Goal: Task Accomplishment & Management: Complete application form

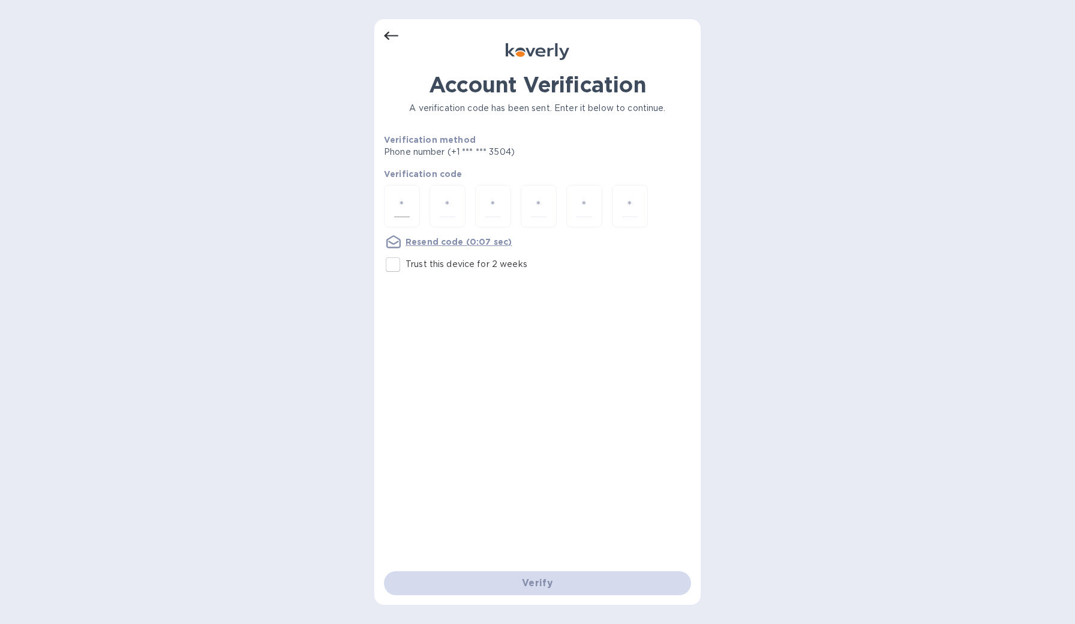
click at [398, 207] on input "number" at bounding box center [402, 206] width 16 height 22
type input "2"
type input "5"
type input "9"
type input "7"
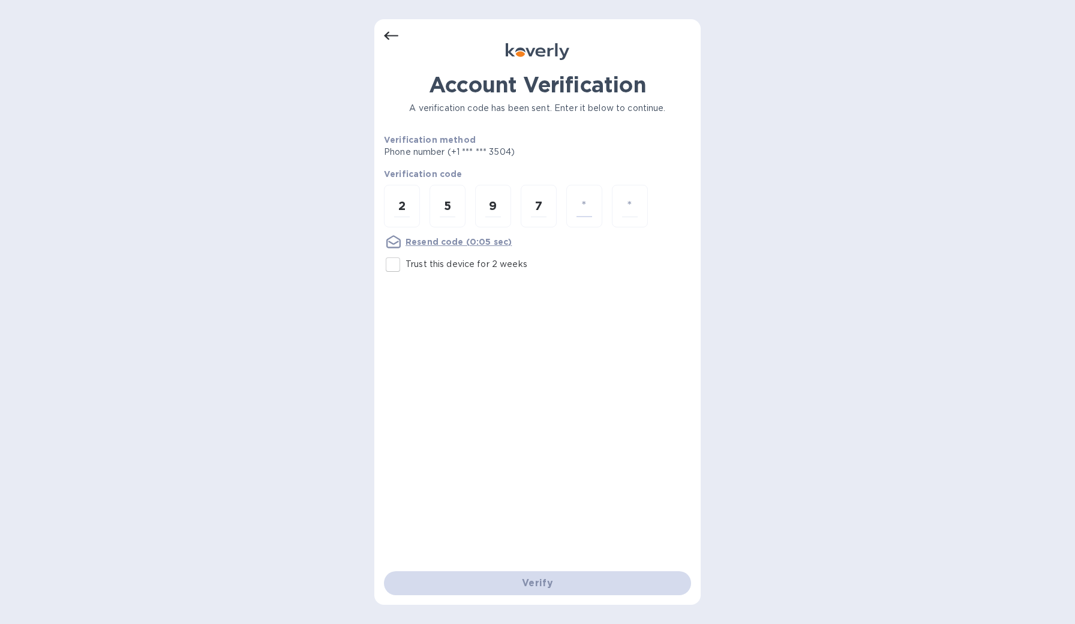
type input "3"
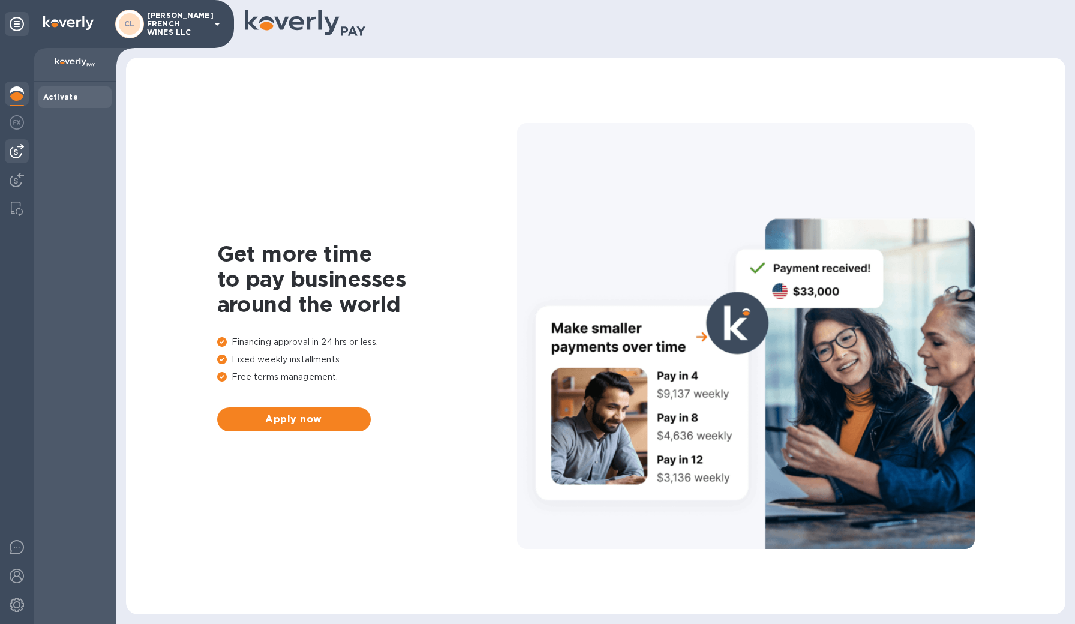
click at [19, 149] on img at bounding box center [17, 151] width 14 height 14
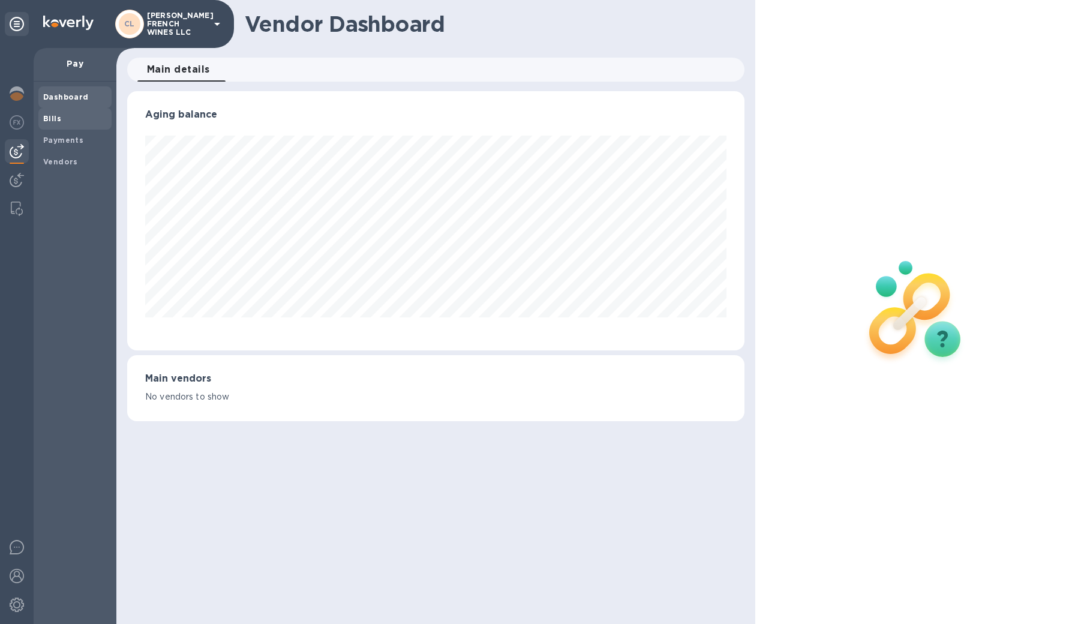
scroll to position [259, 618]
click at [58, 119] on b "Bills" at bounding box center [52, 118] width 18 height 9
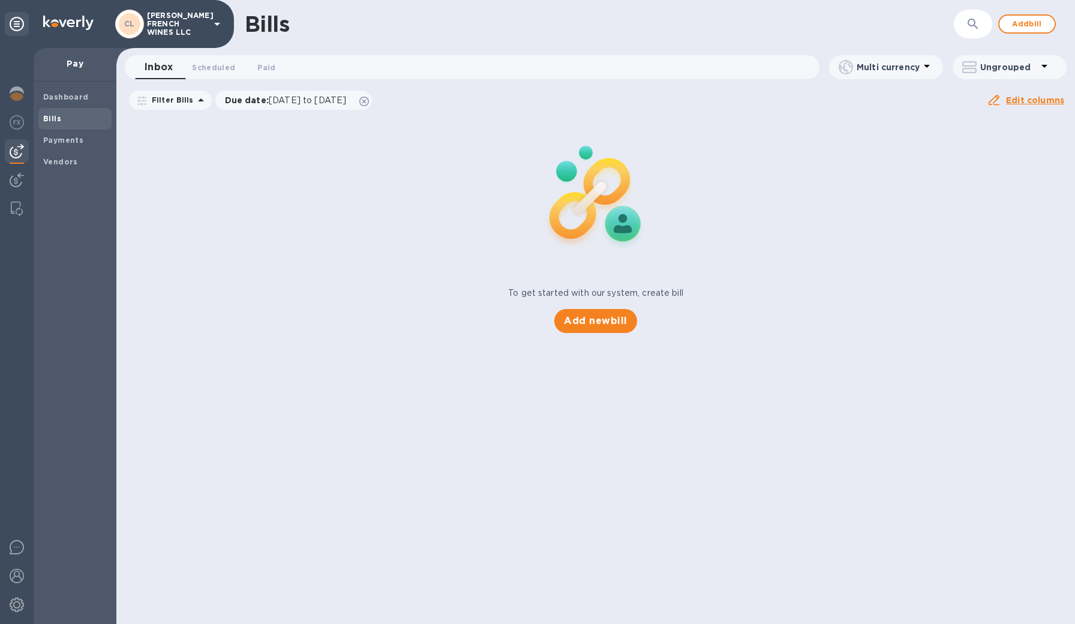
click at [980, 28] on icon "button" at bounding box center [973, 24] width 14 height 14
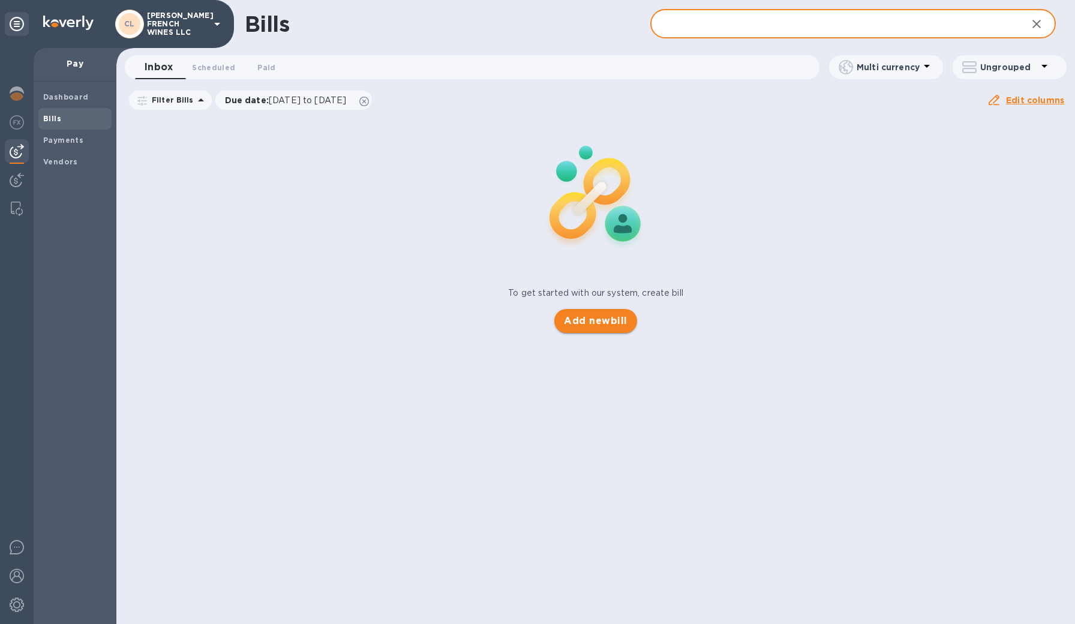
click at [584, 318] on span "Add new bill" at bounding box center [595, 321] width 63 height 14
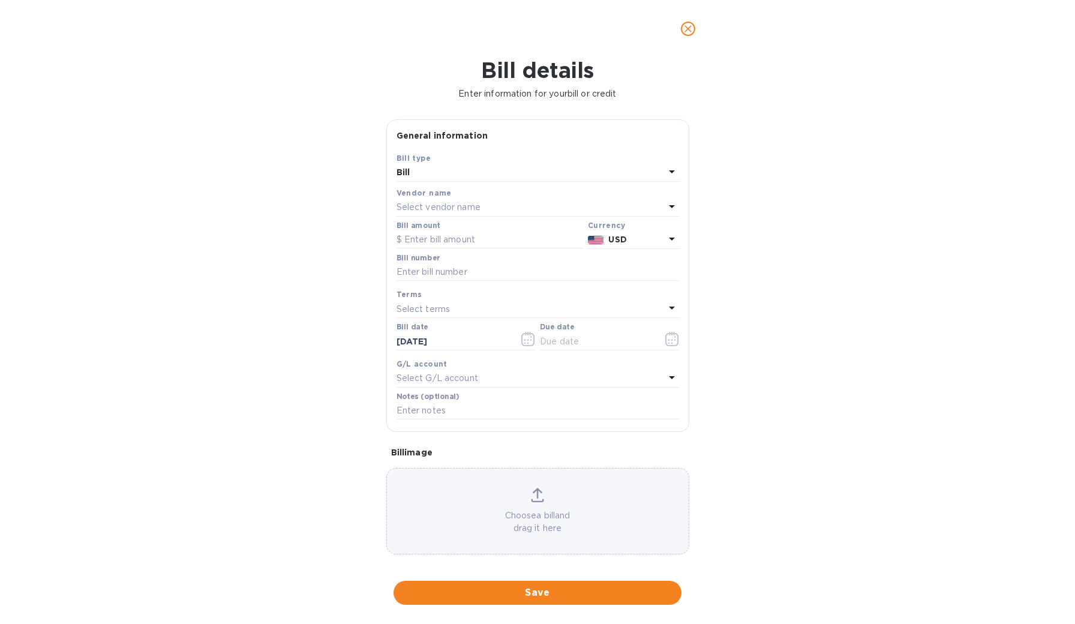
click at [440, 202] on p "Select vendor name" at bounding box center [439, 207] width 84 height 13
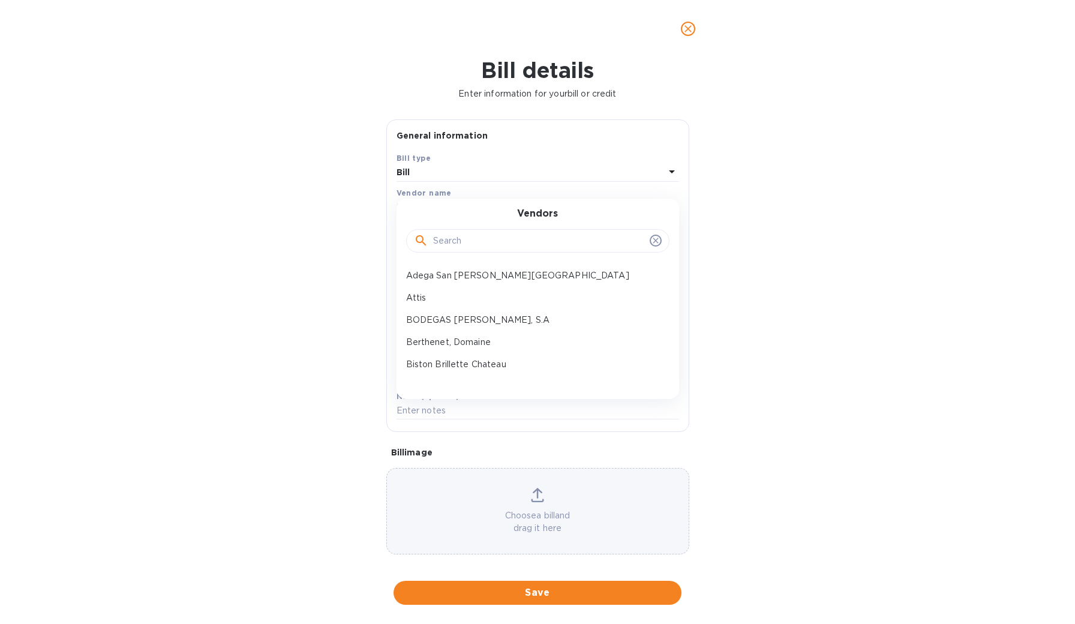
click at [443, 238] on input "text" at bounding box center [539, 241] width 212 height 18
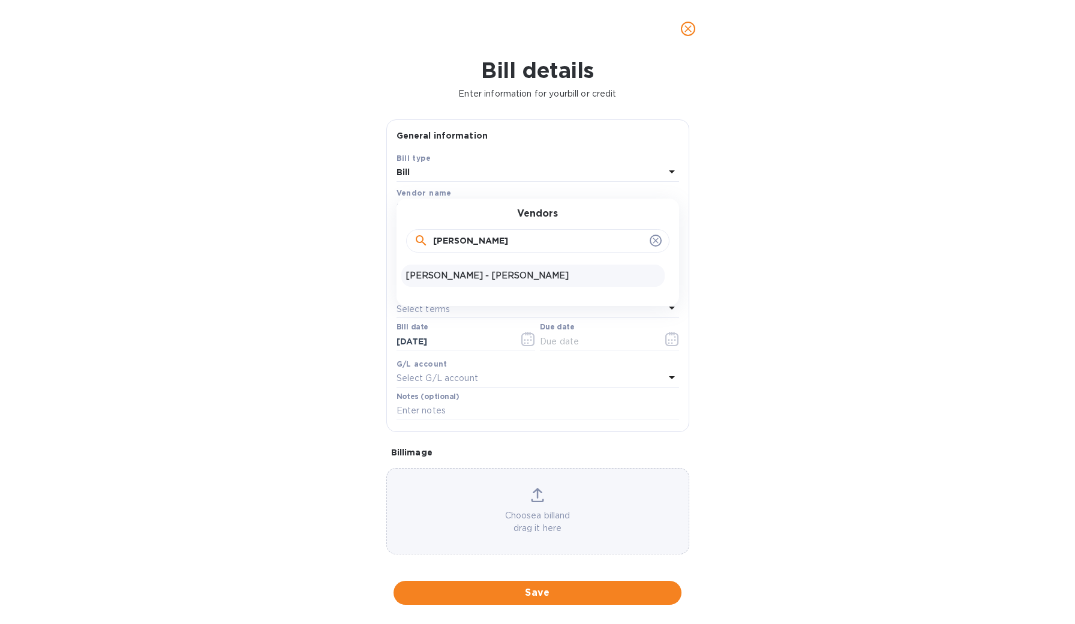
type input "simon"
click at [435, 267] on div "Simon Chateau - Jean Dufour" at bounding box center [532, 276] width 263 height 22
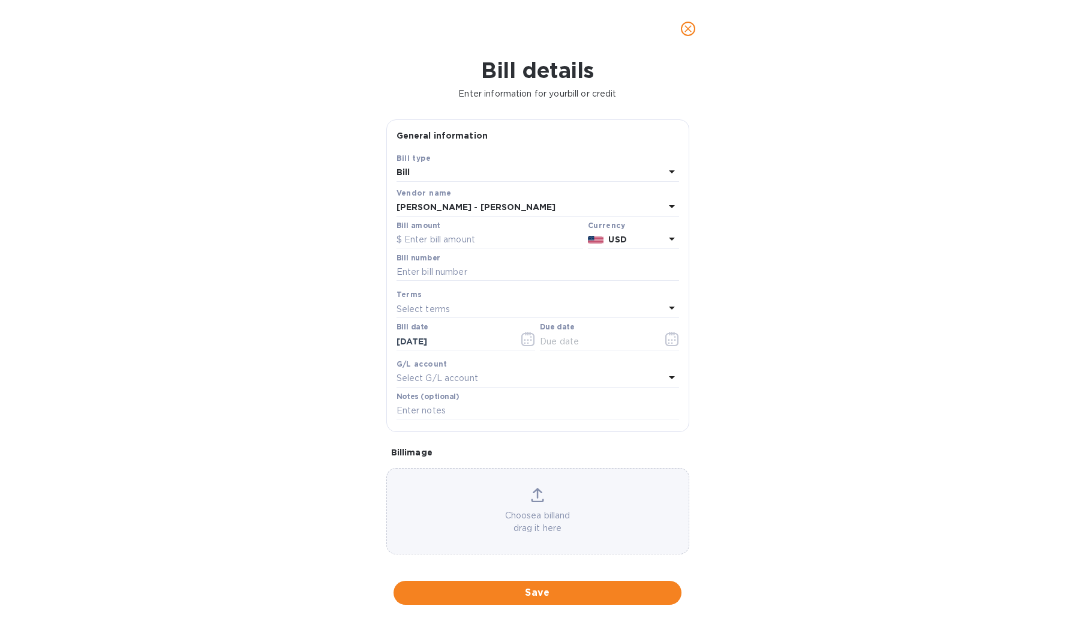
click at [640, 240] on p "USD" at bounding box center [637, 239] width 56 height 13
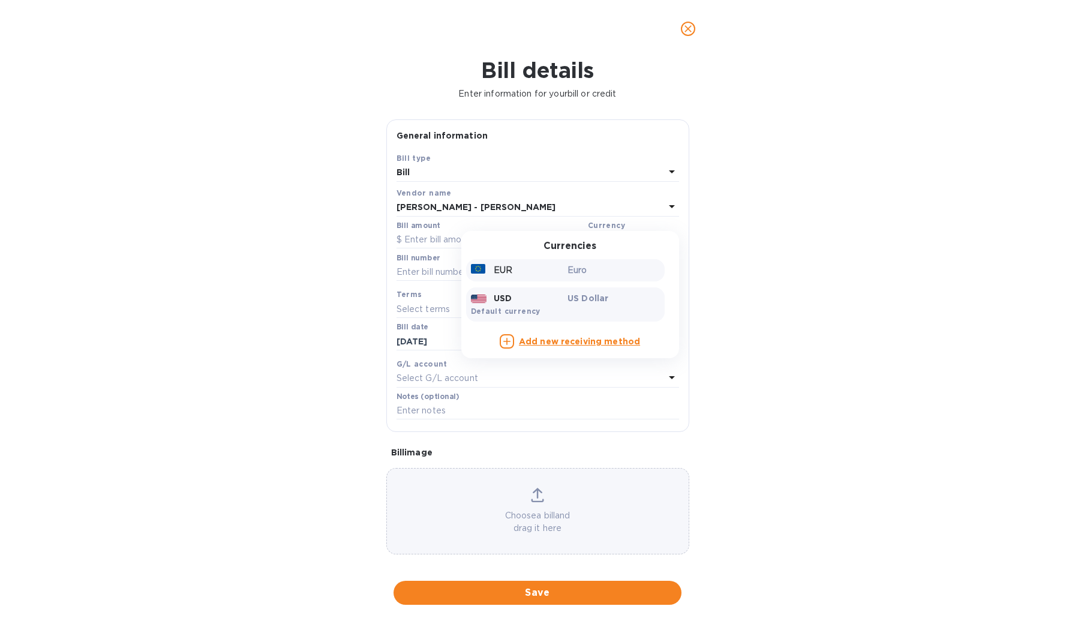
click at [576, 266] on p "Euro" at bounding box center [614, 270] width 92 height 13
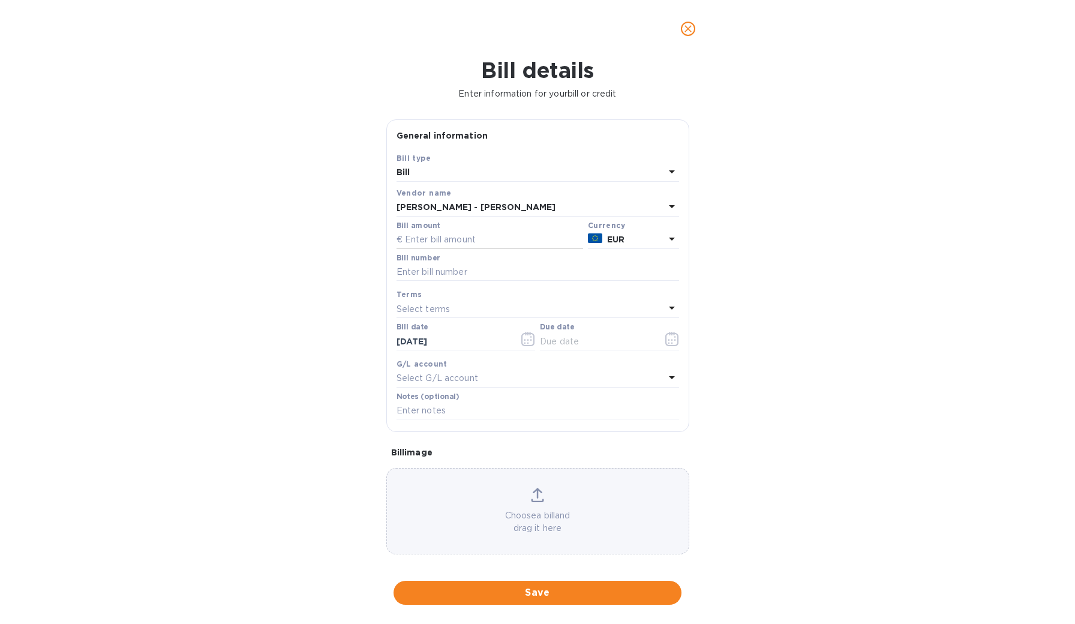
click at [476, 238] on input "text" at bounding box center [490, 240] width 187 height 18
type input "4,807.32"
click at [460, 272] on input "text" at bounding box center [538, 272] width 283 height 18
type input "Cynthia Hurley"
click at [565, 341] on input "text" at bounding box center [596, 341] width 113 height 18
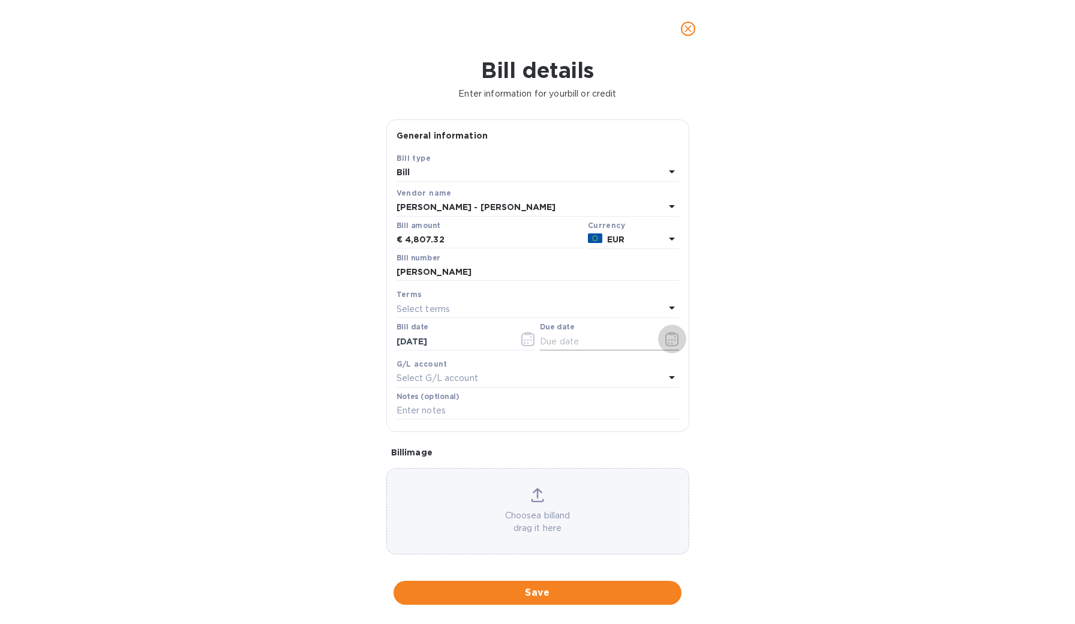
click at [666, 340] on icon "button" at bounding box center [673, 339] width 14 height 14
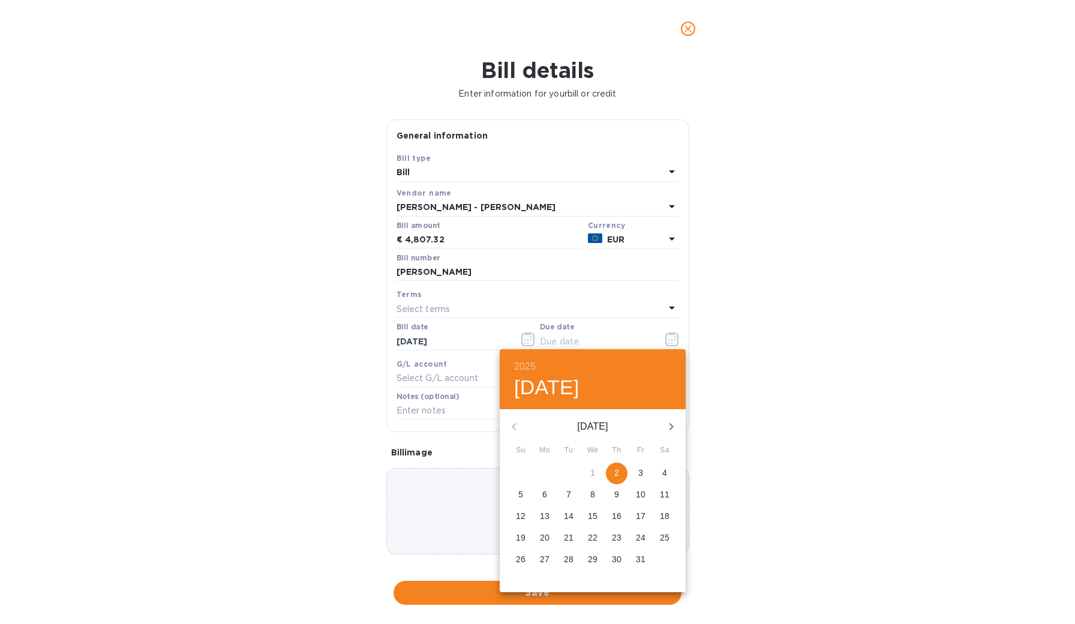
click at [618, 468] on p "2" at bounding box center [617, 473] width 5 height 12
type input "10/02/2025"
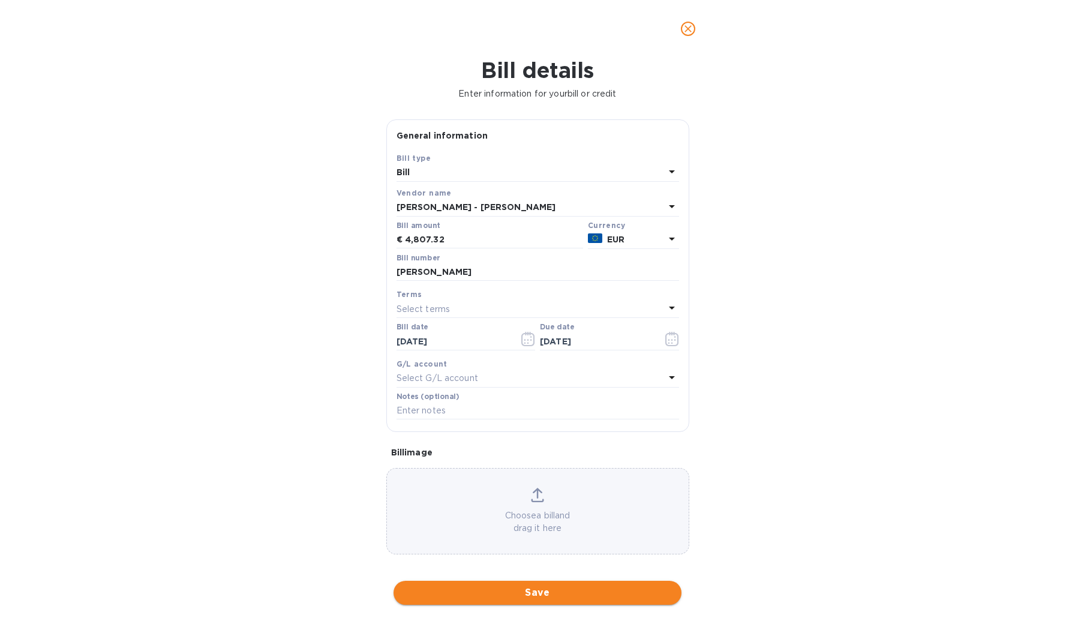
click at [478, 586] on span "Save" at bounding box center [537, 593] width 269 height 14
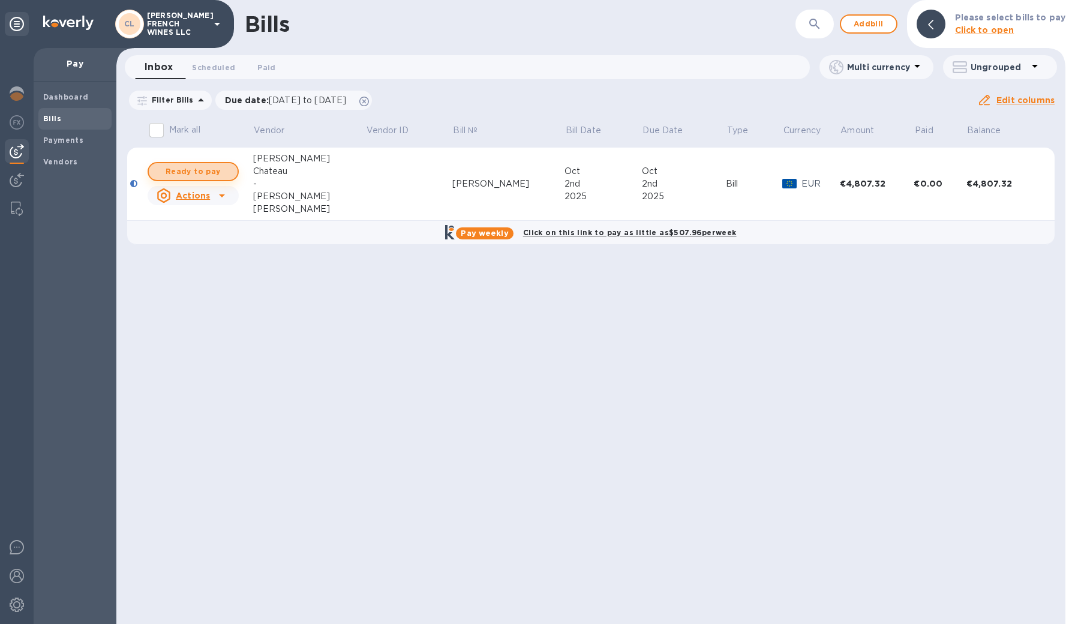
click at [193, 171] on span "Ready to pay" at bounding box center [193, 171] width 70 height 14
checkbox input "true"
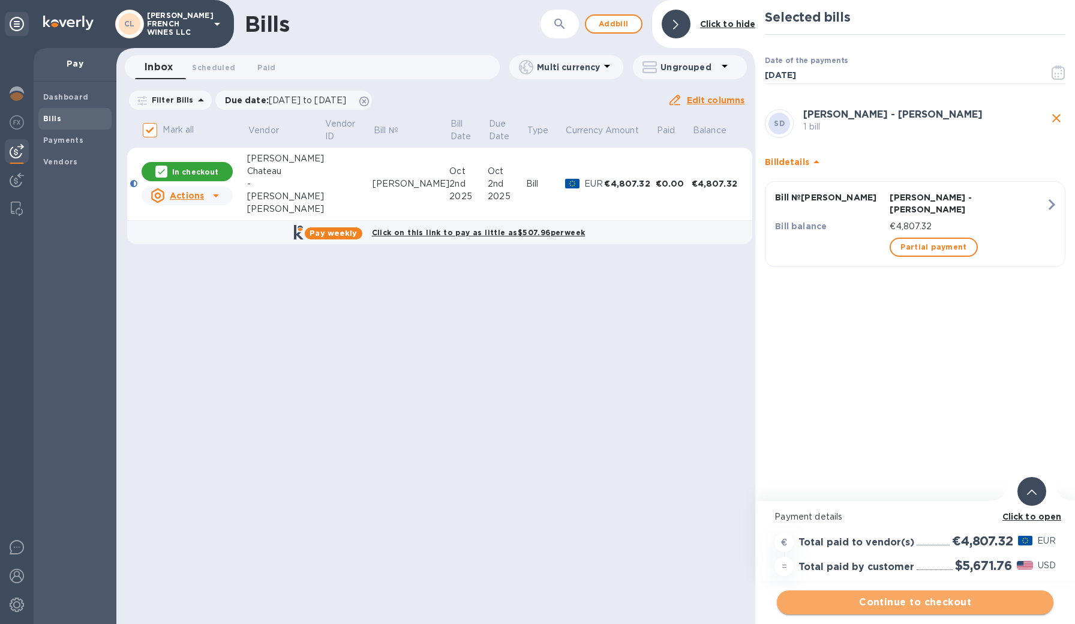
click at [840, 600] on span "Continue to checkout" at bounding box center [915, 602] width 257 height 14
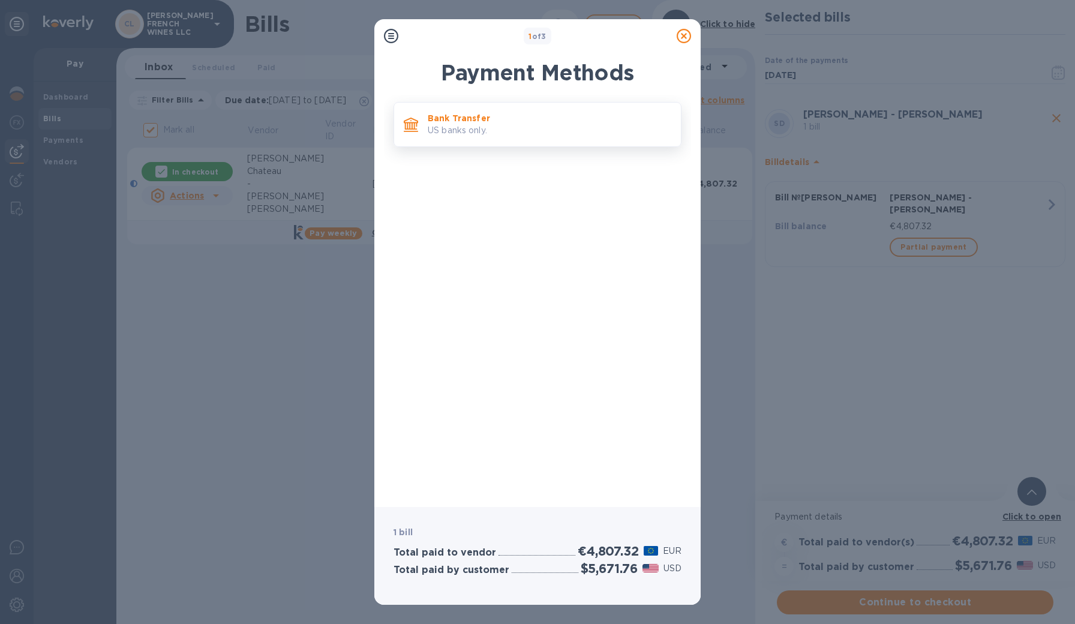
click at [509, 128] on p "US banks only." at bounding box center [550, 130] width 244 height 13
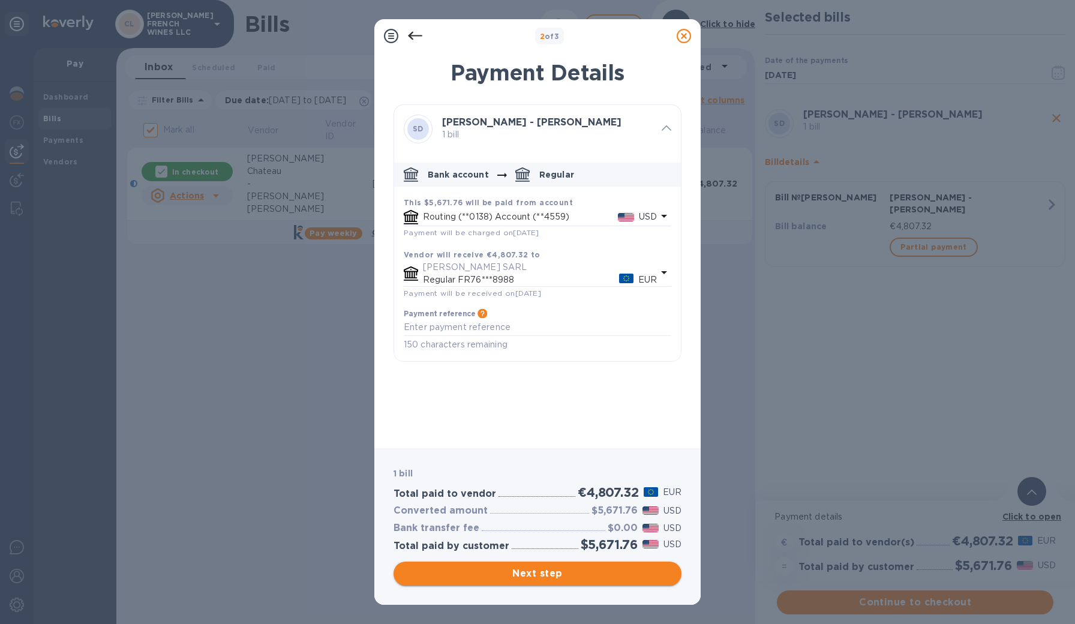
click at [518, 570] on span "Next step" at bounding box center [537, 574] width 269 height 14
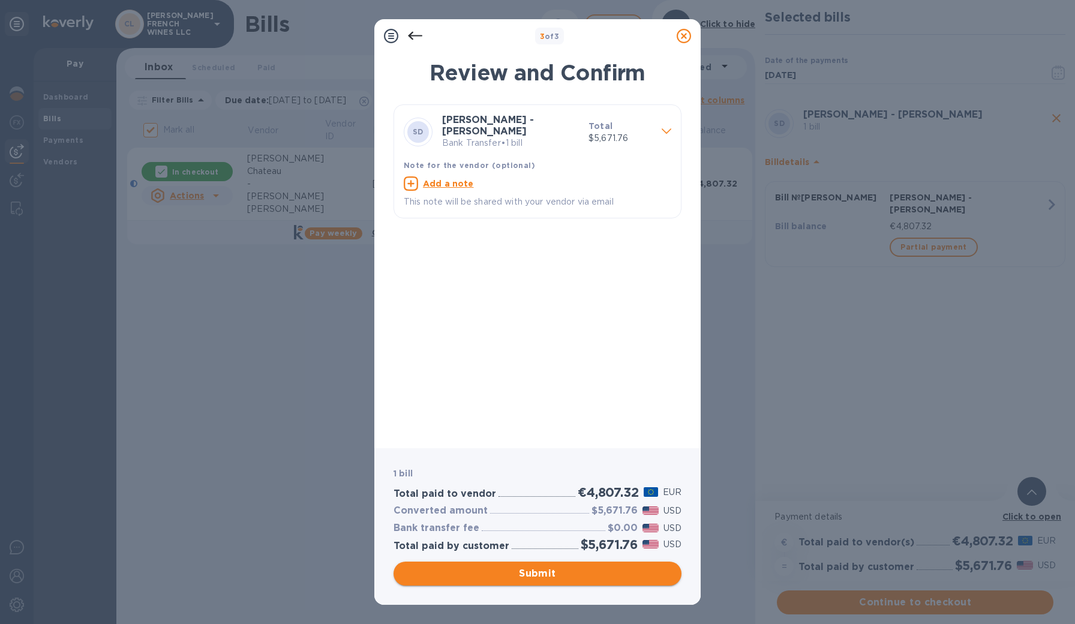
click at [502, 571] on span "Submit" at bounding box center [537, 574] width 269 height 14
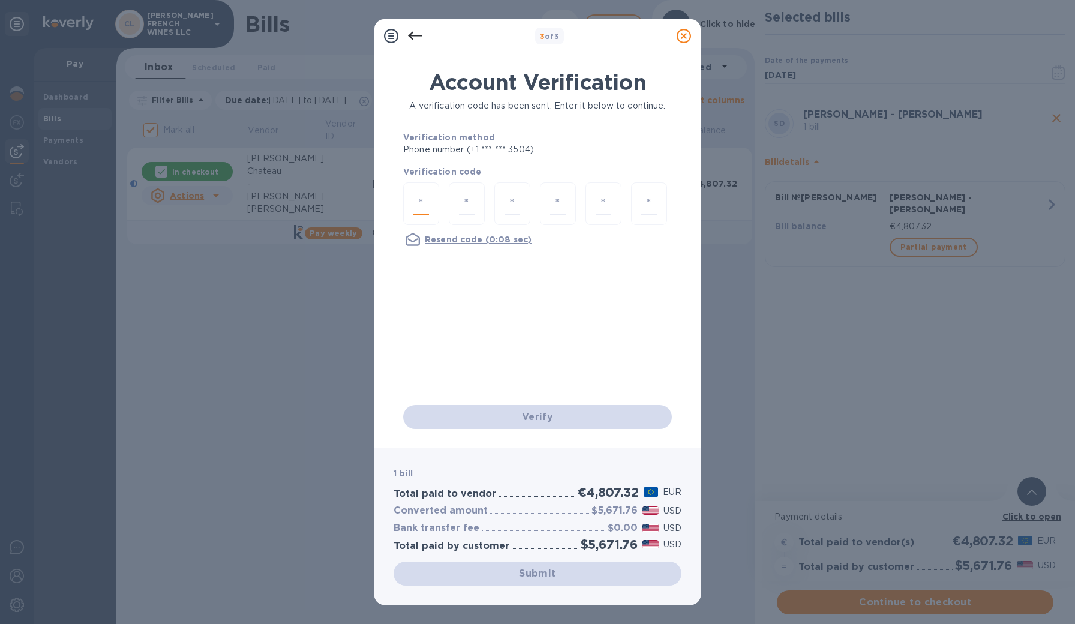
click at [428, 209] on input "number" at bounding box center [421, 204] width 16 height 22
type input "3"
type input "4"
type input "9"
type input "6"
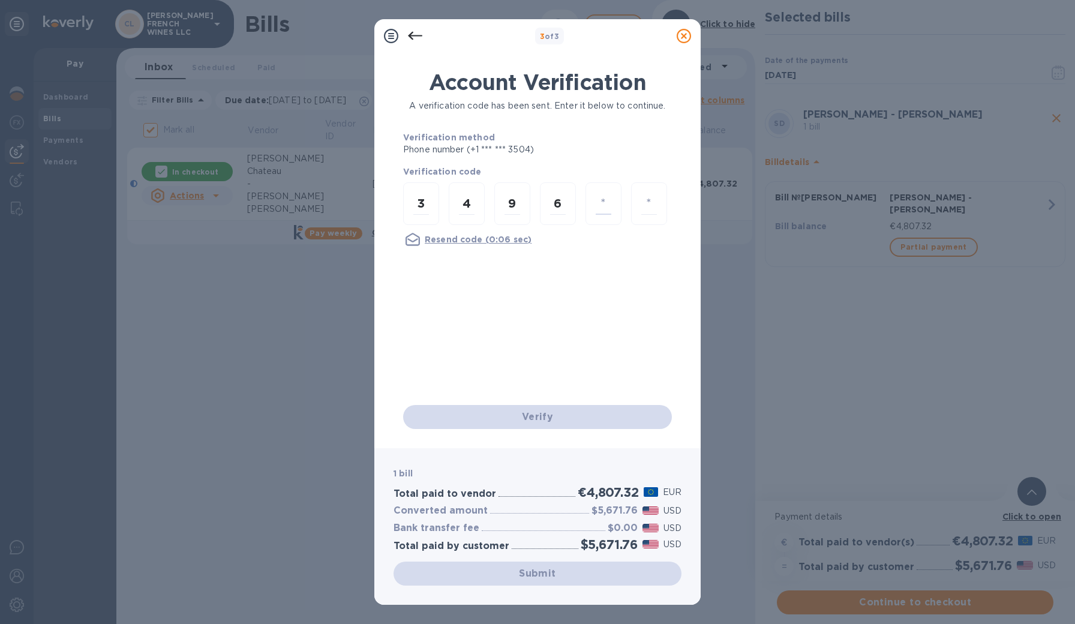
type input "5"
type input "4"
click at [550, 423] on div "Verify" at bounding box center [537, 417] width 278 height 34
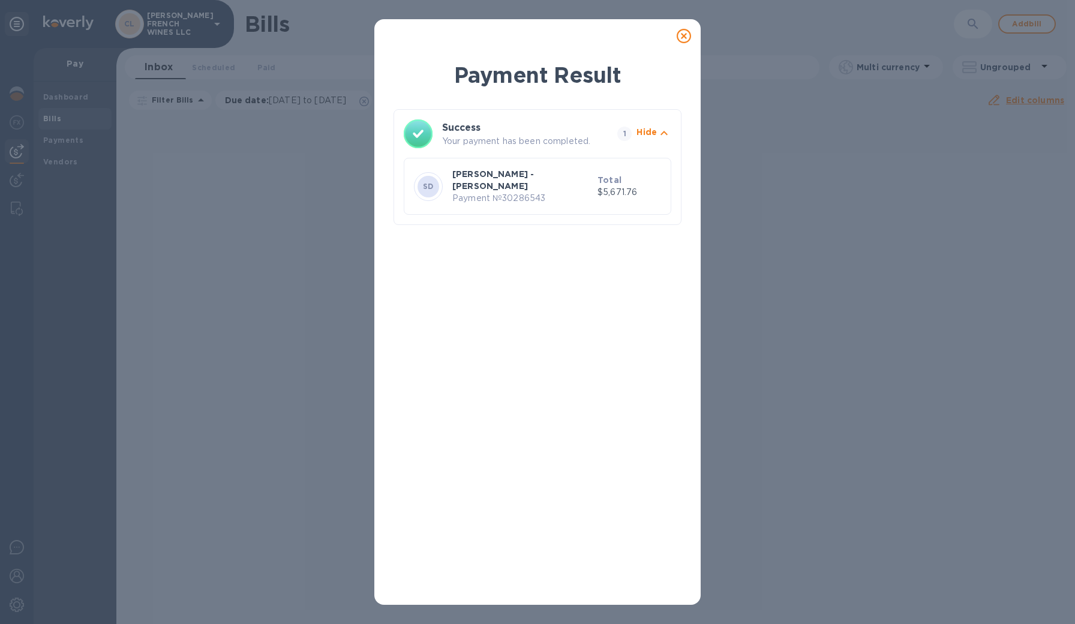
click at [523, 192] on p "Payment № 30286543" at bounding box center [522, 198] width 140 height 13
click at [684, 41] on icon at bounding box center [684, 36] width 14 height 14
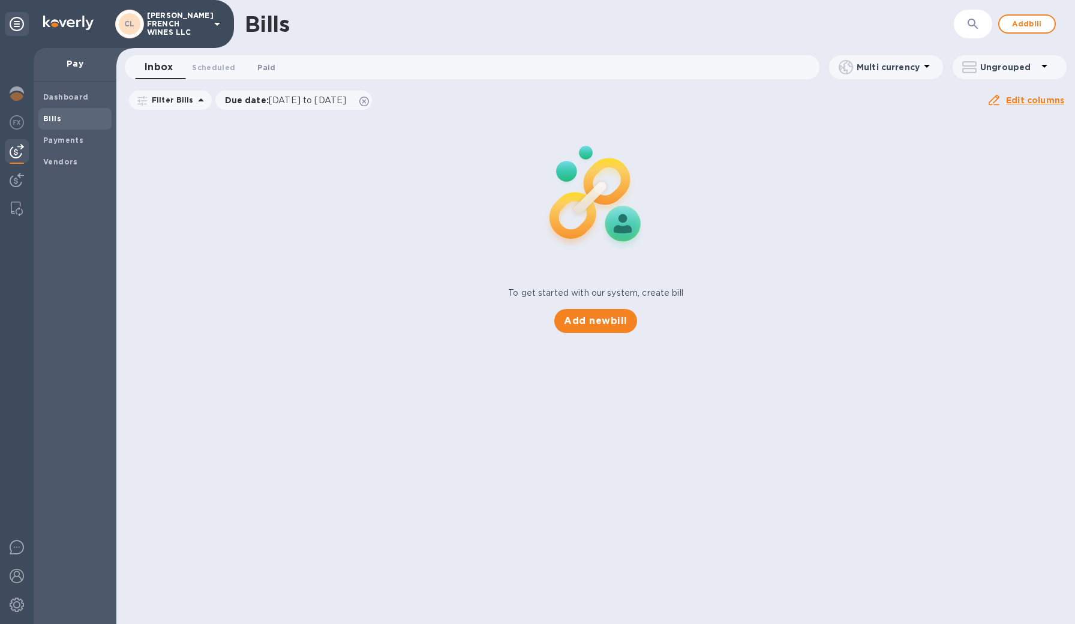
click at [266, 63] on span "Paid 0" at bounding box center [266, 67] width 18 height 13
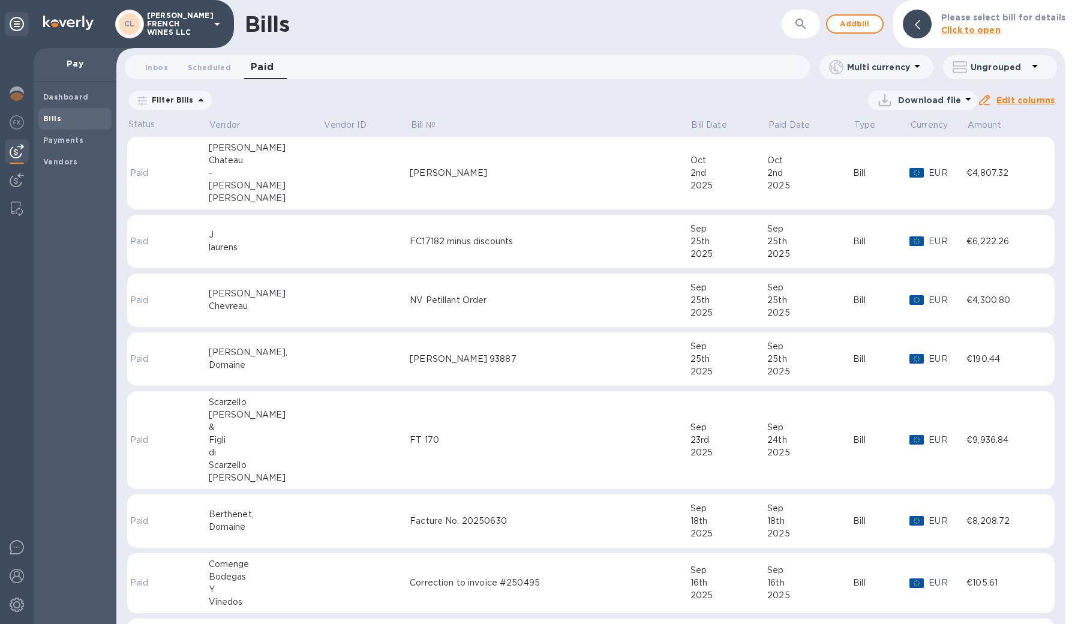
click at [323, 167] on td at bounding box center [366, 173] width 86 height 73
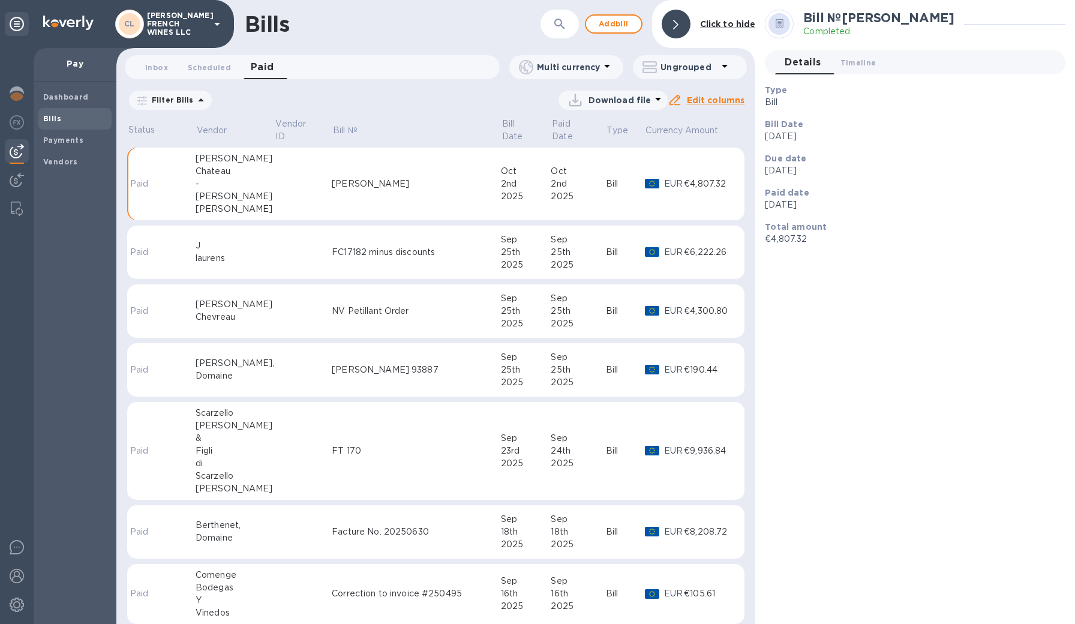
click at [288, 167] on td at bounding box center [304, 184] width 58 height 73
click at [804, 295] on b "№ 30286543" at bounding box center [805, 292] width 61 height 11
